Goal: Transaction & Acquisition: Purchase product/service

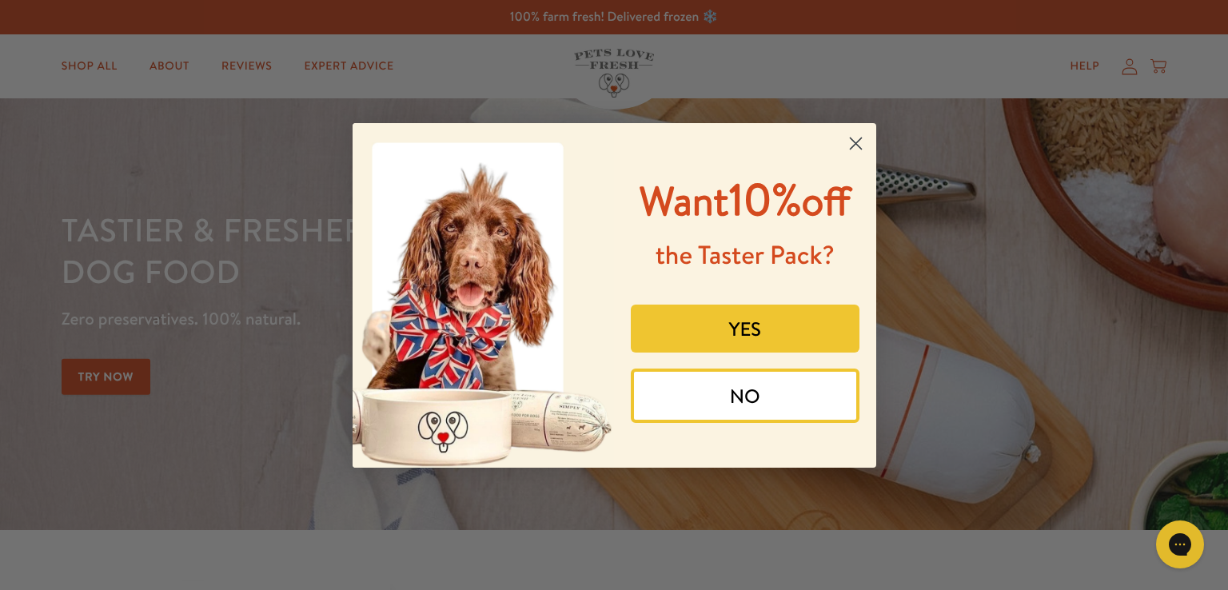
click at [745, 330] on button "YES" at bounding box center [745, 329] width 229 height 48
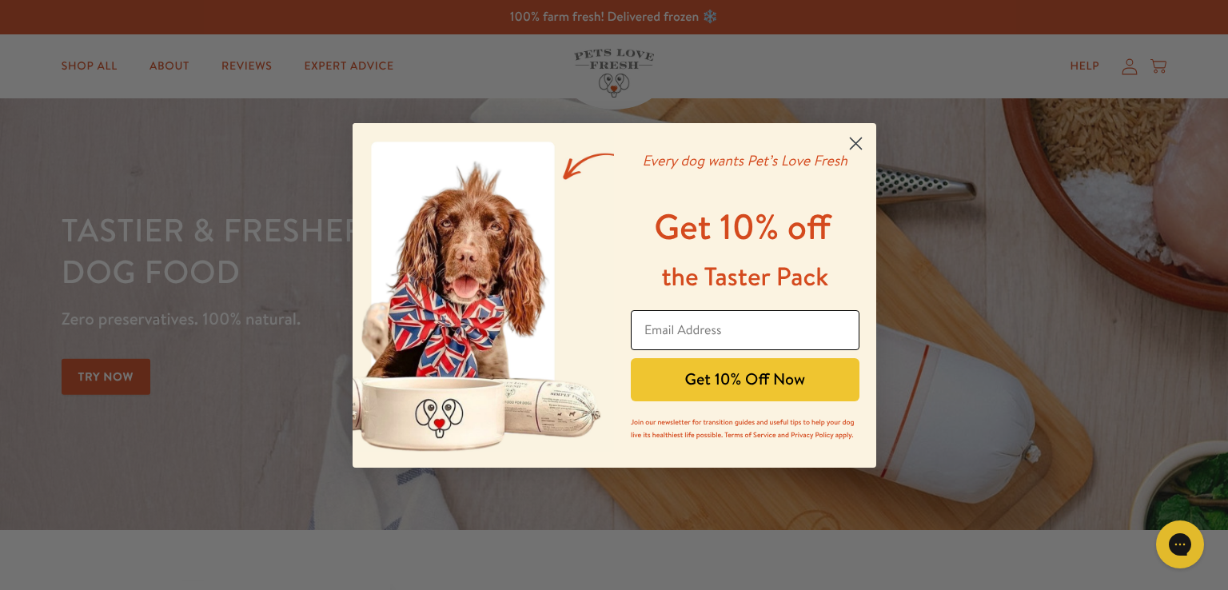
click at [649, 334] on input "Email Address" at bounding box center [745, 330] width 229 height 40
type input "tom.fizz@googlemail.com"
click input "Submit" at bounding box center [0, 0] width 0 height 0
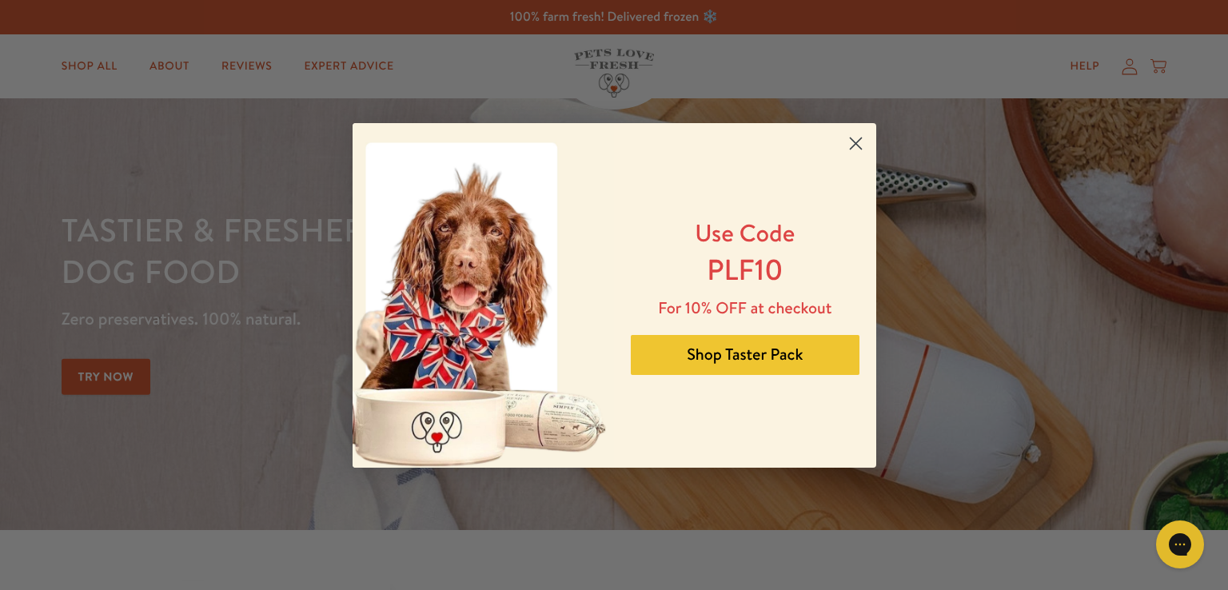
click at [723, 356] on button "Shop Taster Pack" at bounding box center [745, 355] width 229 height 40
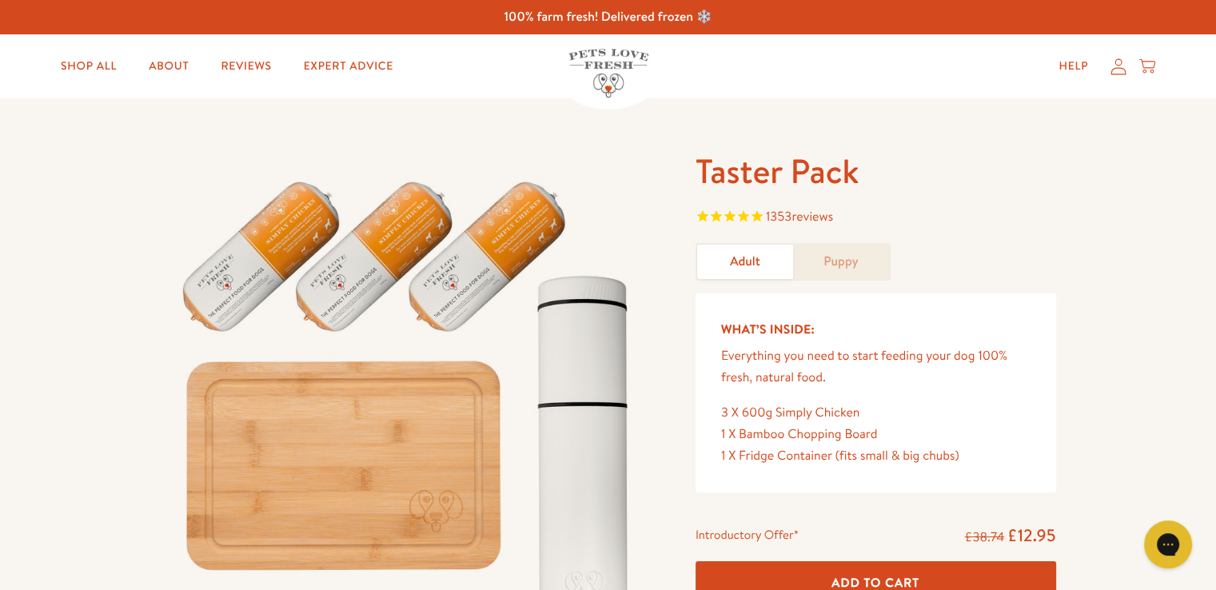
click at [864, 267] on link "Puppy" at bounding box center [841, 262] width 96 height 34
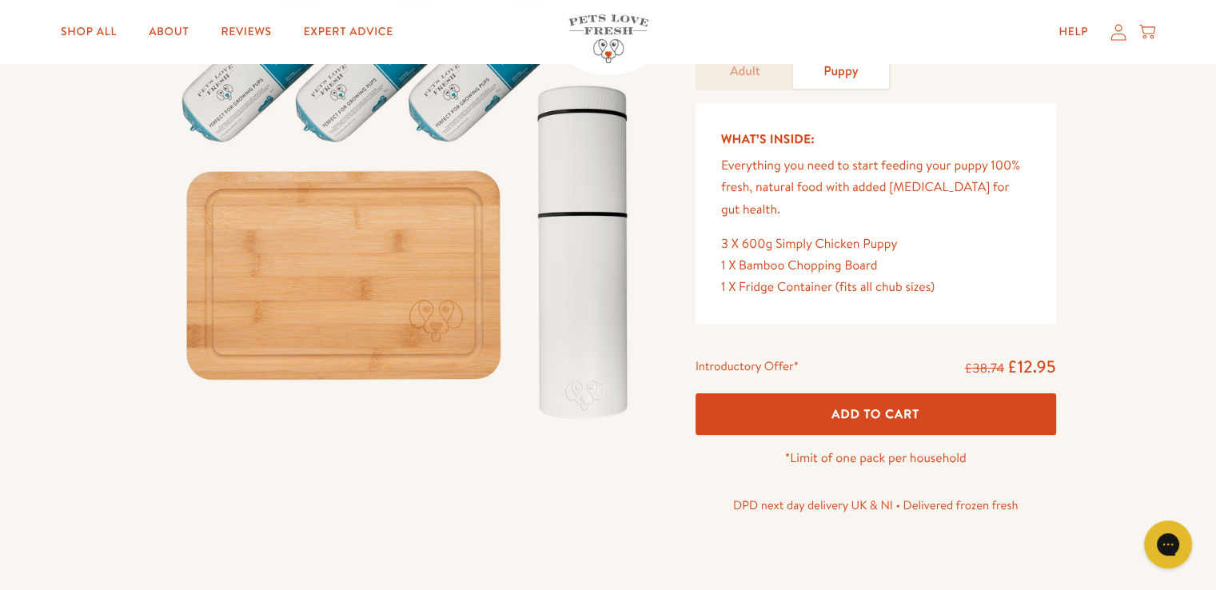
scroll to position [240, 0]
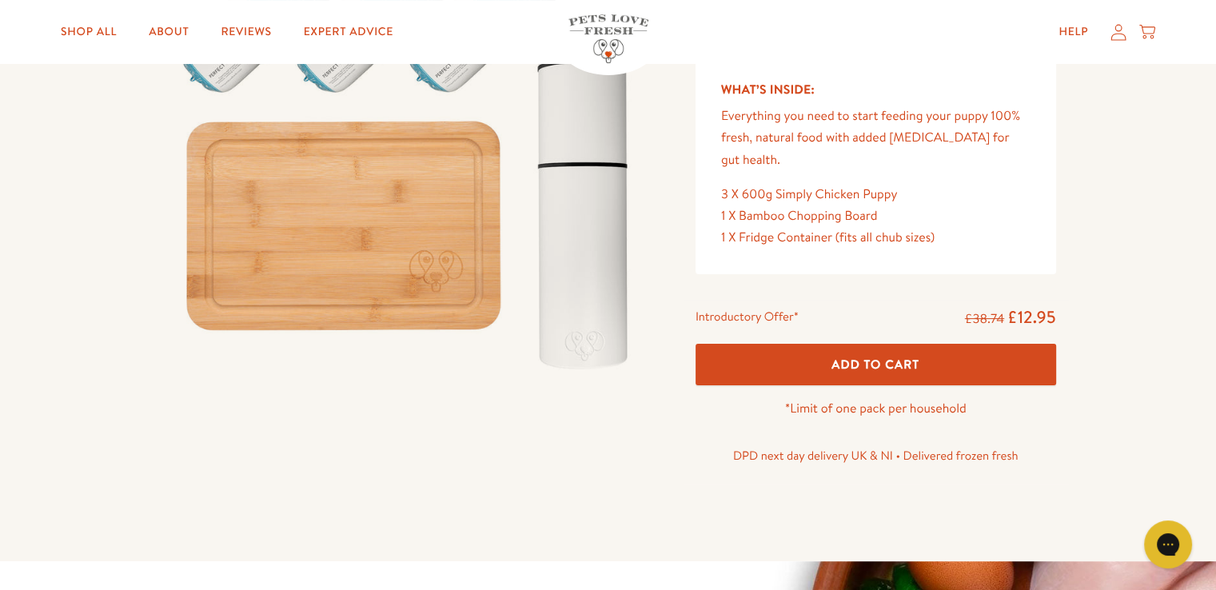
click at [883, 356] on span "Add To Cart" at bounding box center [876, 364] width 88 height 17
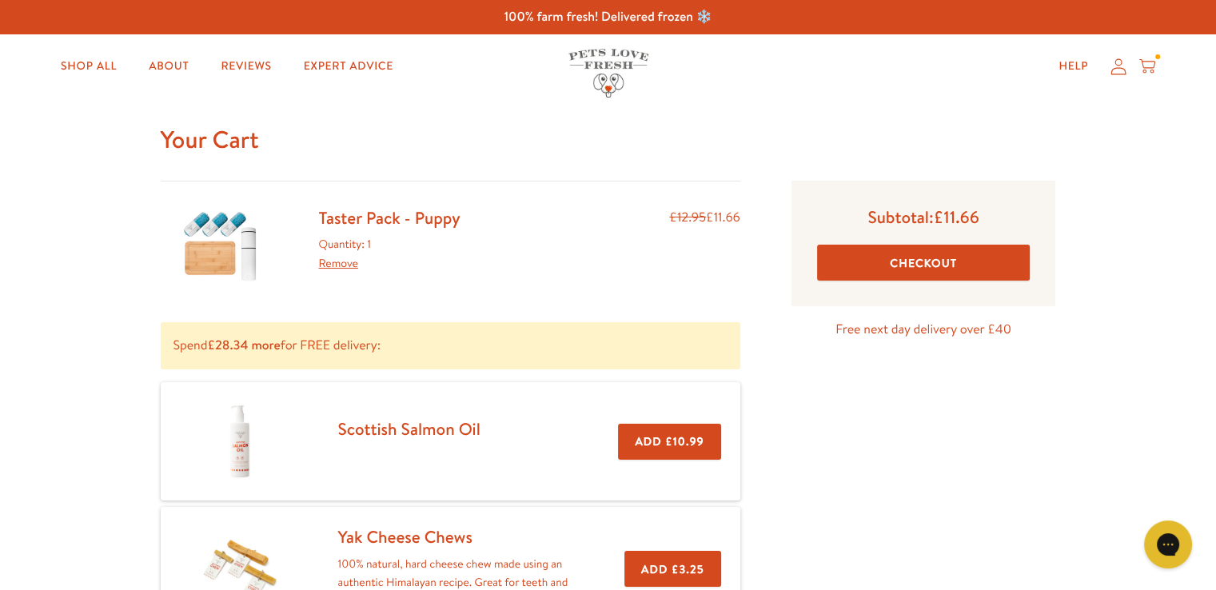
click at [921, 254] on button "Checkout" at bounding box center [924, 263] width 214 height 36
